Goal: Information Seeking & Learning: Check status

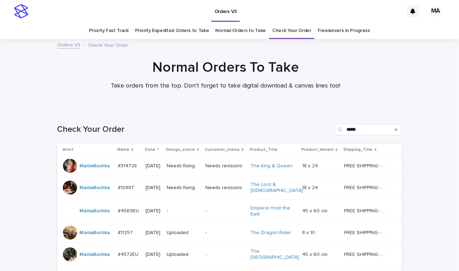
scroll to position [88, 0]
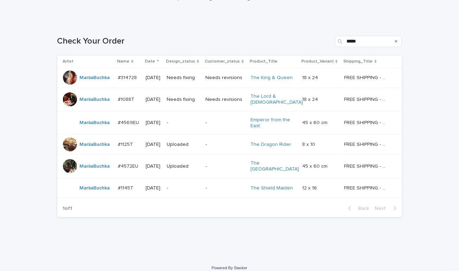
click at [186, 120] on p "-" at bounding box center [183, 123] width 33 height 6
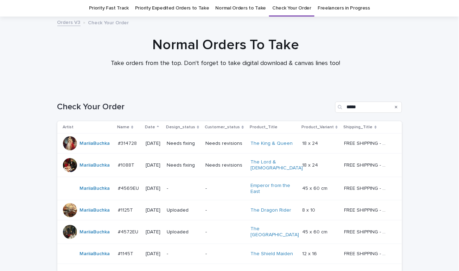
scroll to position [88, 0]
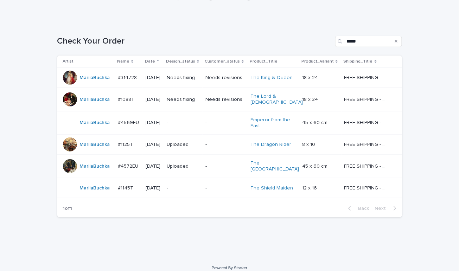
click at [186, 185] on div "-" at bounding box center [183, 188] width 33 height 12
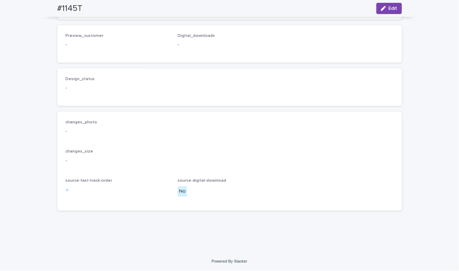
scroll to position [465, 0]
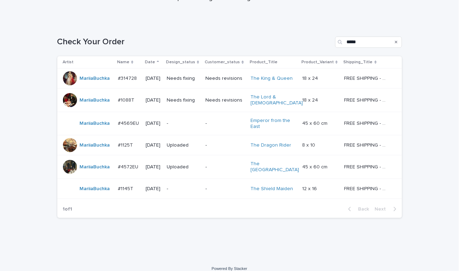
scroll to position [88, 0]
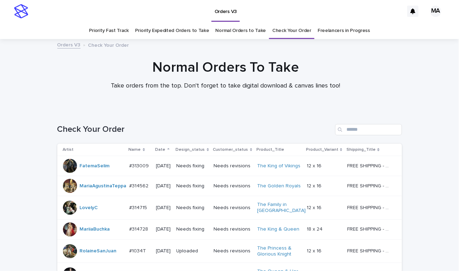
scroll to position [584, 0]
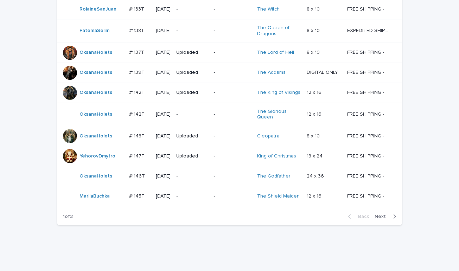
drag, startPoint x: 380, startPoint y: 216, endPoint x: 373, endPoint y: 222, distance: 9.5
click at [379, 216] on span "Next" at bounding box center [382, 216] width 15 height 5
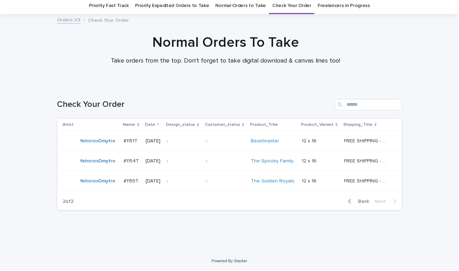
scroll to position [25, 0]
click at [358, 204] on span "Back" at bounding box center [361, 201] width 15 height 5
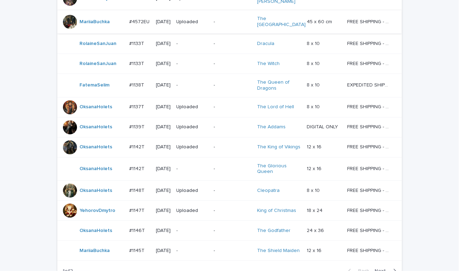
scroll to position [597, 0]
